Goal: Task Accomplishment & Management: Manage account settings

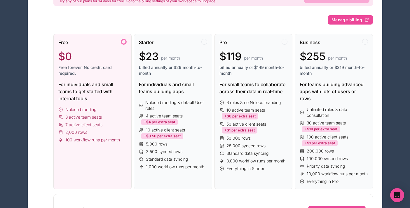
scroll to position [75, 0]
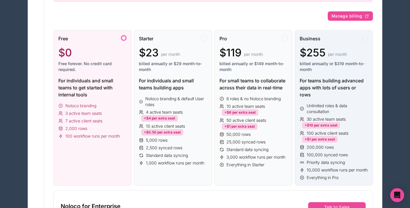
click at [331, 134] on span "100 active client seats" at bounding box center [327, 133] width 42 height 6
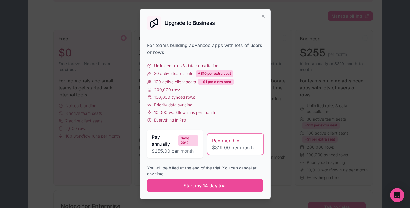
click at [231, 147] on span "$319.00 per month" at bounding box center [235, 147] width 46 height 7
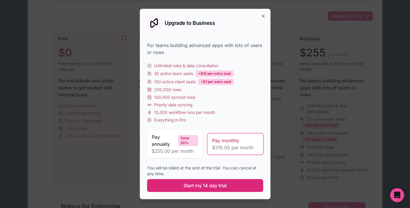
click at [215, 187] on span "Start my 14 day trial" at bounding box center [204, 185] width 43 height 7
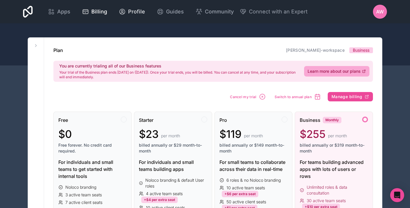
click at [130, 13] on span "Profile" at bounding box center [136, 12] width 17 height 8
click at [245, 96] on span "Cancel my trial" at bounding box center [243, 96] width 27 height 4
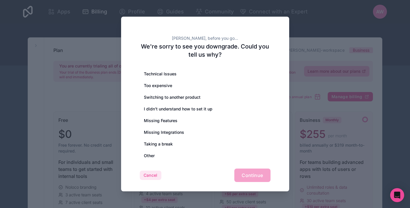
click at [152, 176] on button "Cancel" at bounding box center [151, 174] width 22 height 9
